Goal: Information Seeking & Learning: Learn about a topic

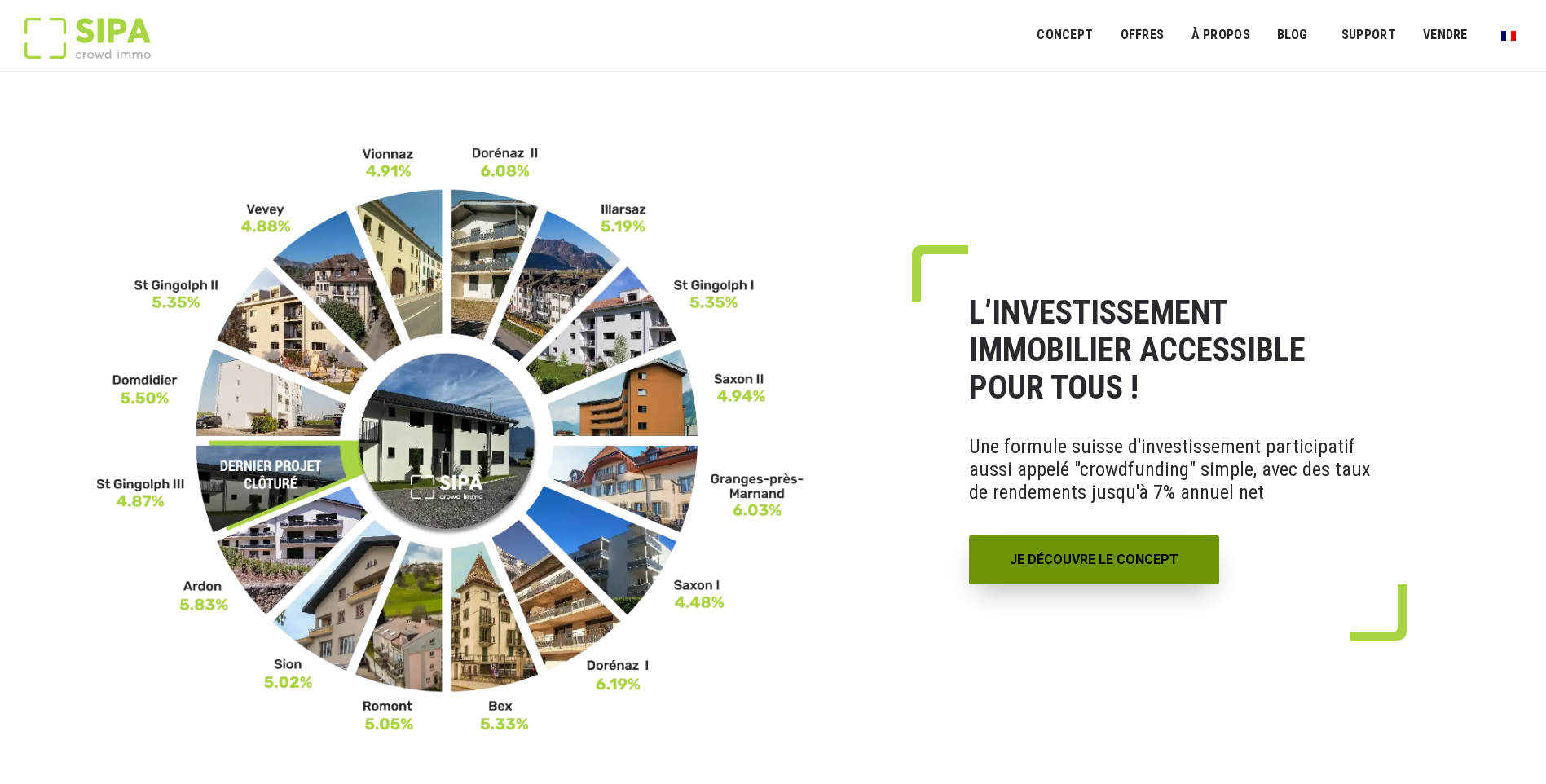
click at [1069, 560] on link "JE DÉCOUVRE LE CONCEPT" at bounding box center [1093, 560] width 250 height 49
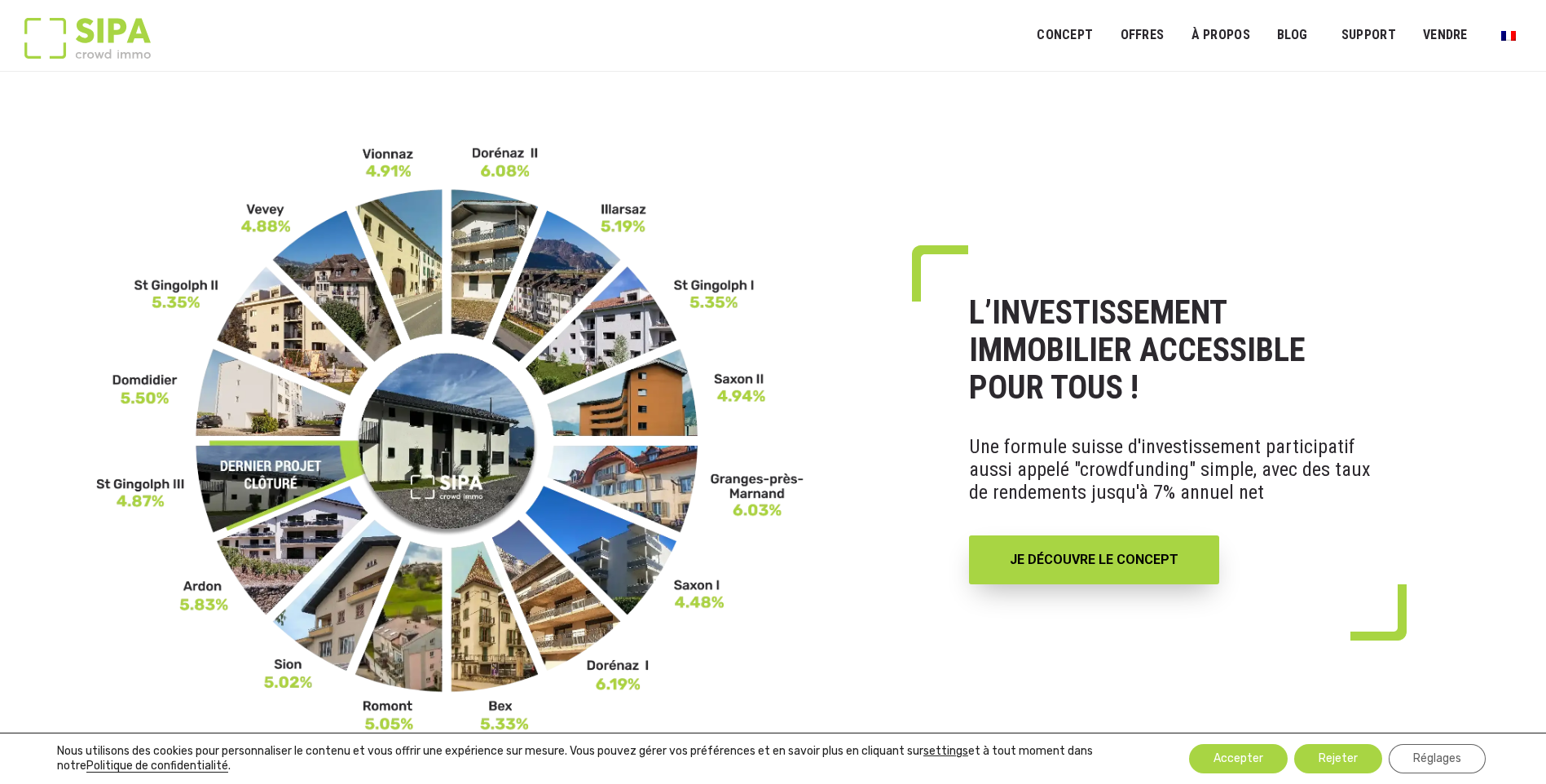
click at [633, 406] on img at bounding box center [451, 439] width 709 height 587
click at [629, 577] on img at bounding box center [451, 439] width 709 height 587
